Goal: Information Seeking & Learning: Learn about a topic

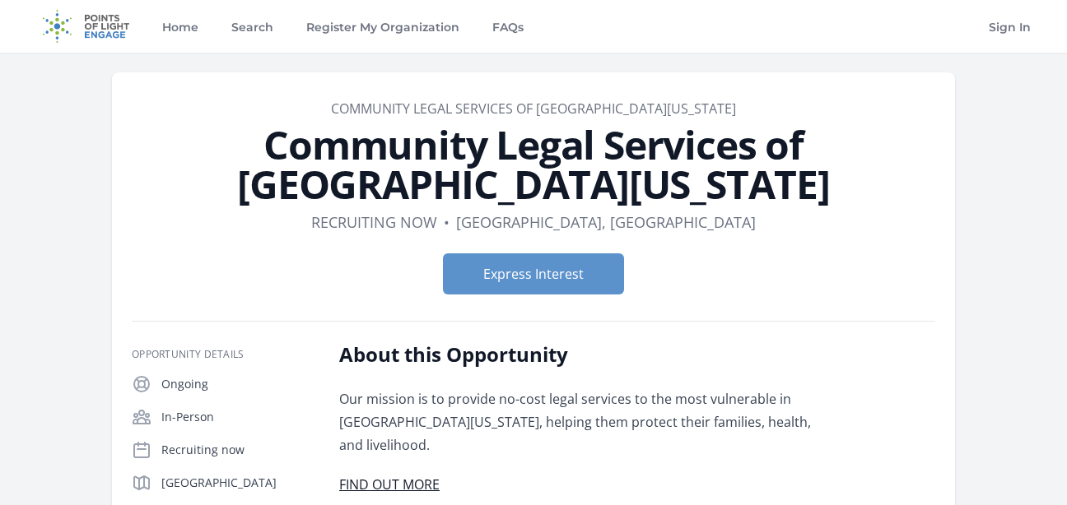
scroll to position [7, 0]
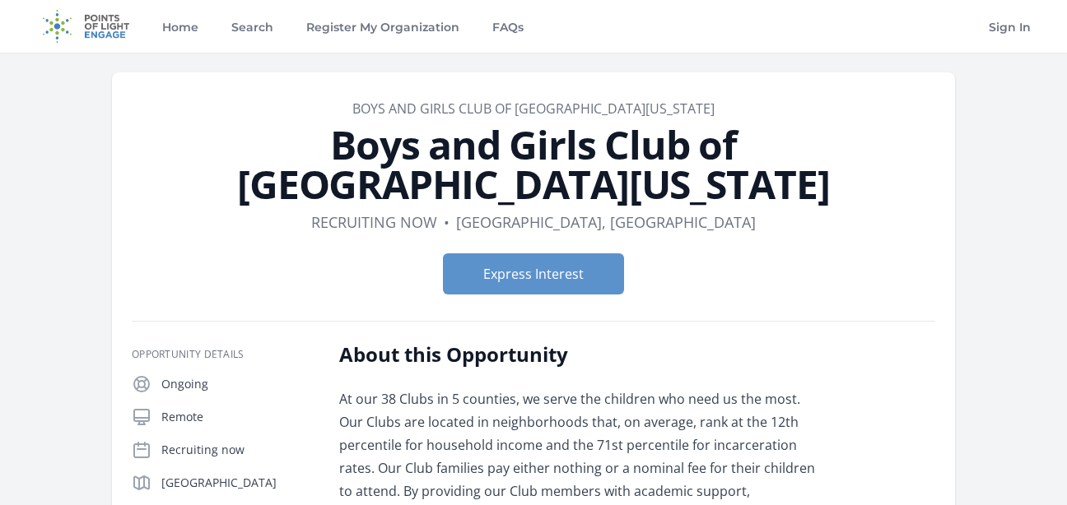
scroll to position [7, 0]
